Goal: Task Accomplishment & Management: Manage account settings

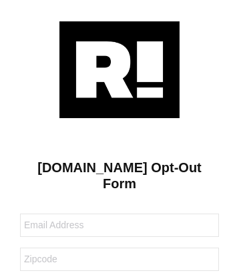
click at [120, 69] on img at bounding box center [119, 69] width 120 height 97
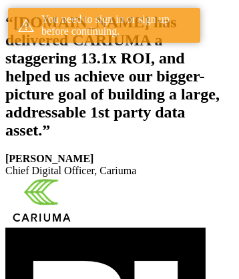
scroll to position [221, 0]
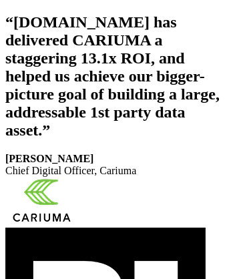
scroll to position [225, 0]
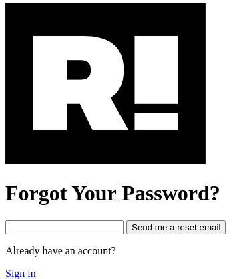
click at [19, 268] on link "Sign in" at bounding box center [20, 273] width 31 height 11
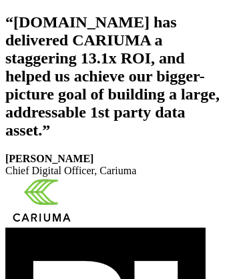
scroll to position [221, 0]
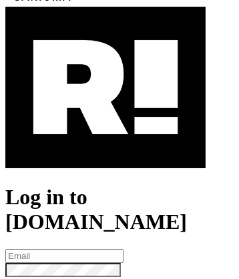
click at [106, 146] on img at bounding box center [105, 88] width 201 height 162
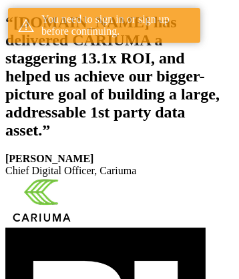
scroll to position [221, 0]
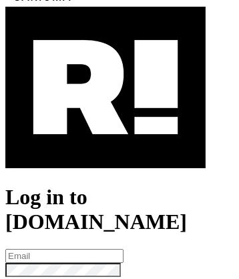
click at [106, 146] on img at bounding box center [105, 88] width 201 height 162
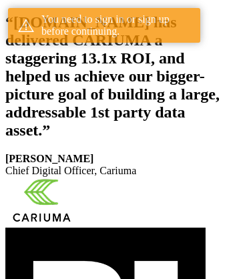
scroll to position [221, 0]
